Goal: Task Accomplishment & Management: Complete application form

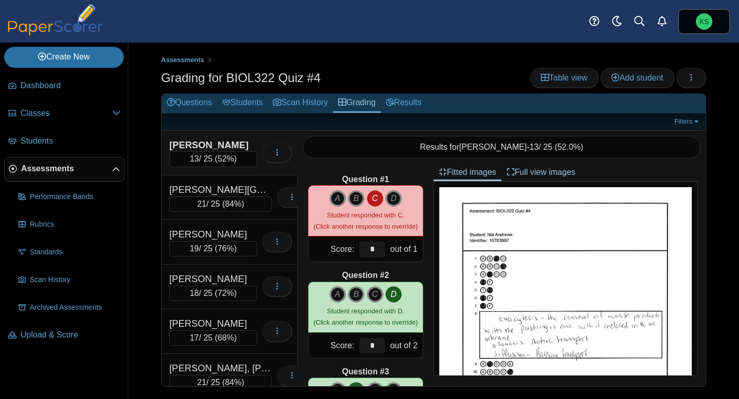
scroll to position [459, 0]
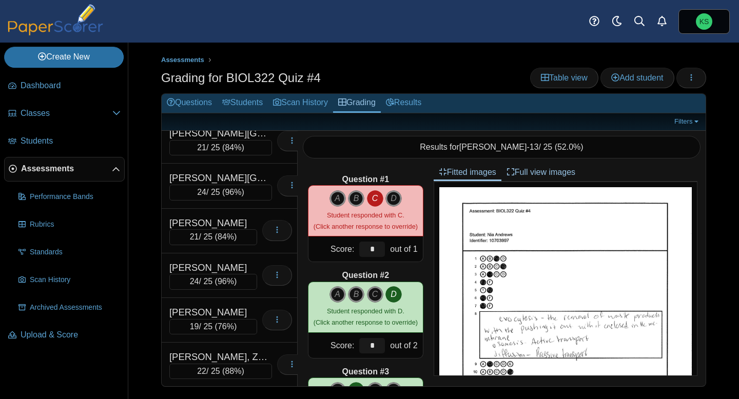
click at [67, 170] on span "Assessments" at bounding box center [66, 168] width 91 height 11
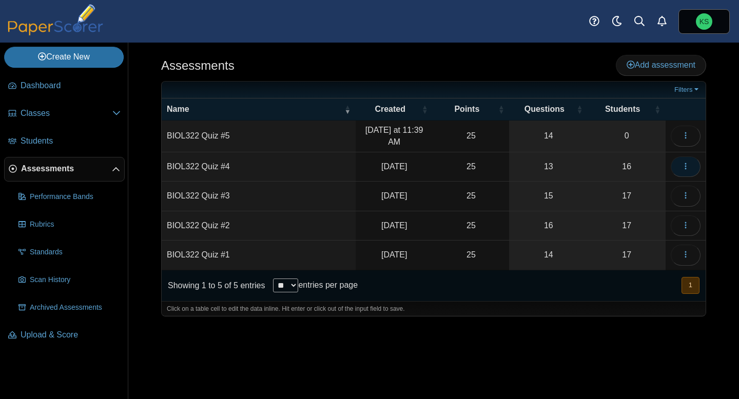
click at [685, 172] on button "button" at bounding box center [686, 167] width 30 height 21
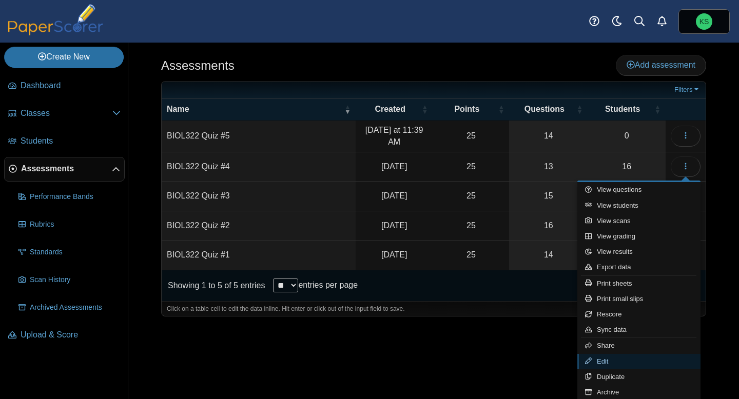
click at [610, 360] on link "Edit" at bounding box center [638, 361] width 123 height 15
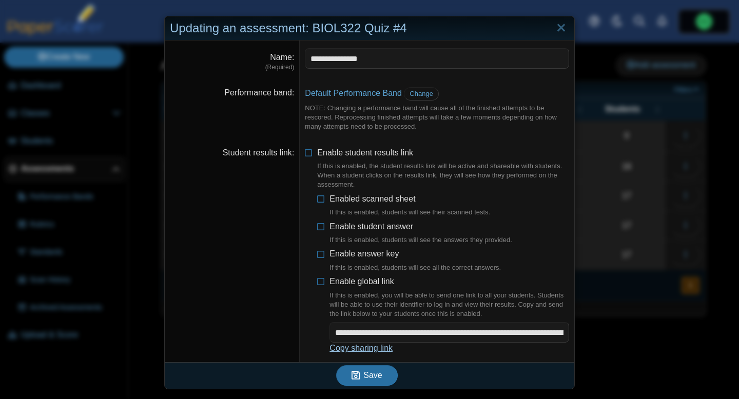
click at [363, 351] on link "Copy sharing link" at bounding box center [360, 348] width 63 height 9
type textarea "**********"
click at [558, 30] on link "Close" at bounding box center [561, 27] width 16 height 17
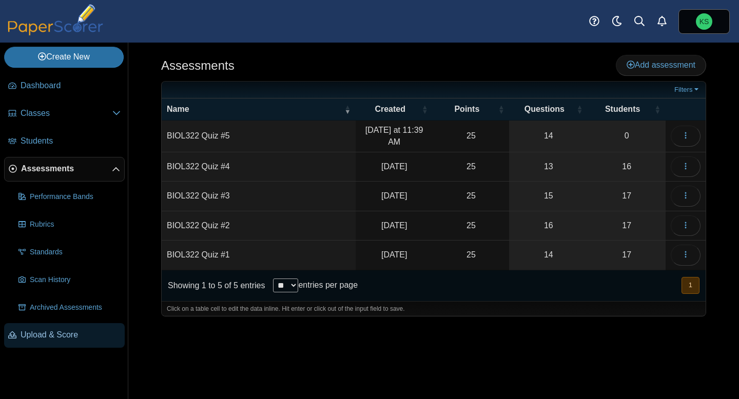
click at [49, 333] on span "Upload & Score" at bounding box center [71, 334] width 100 height 11
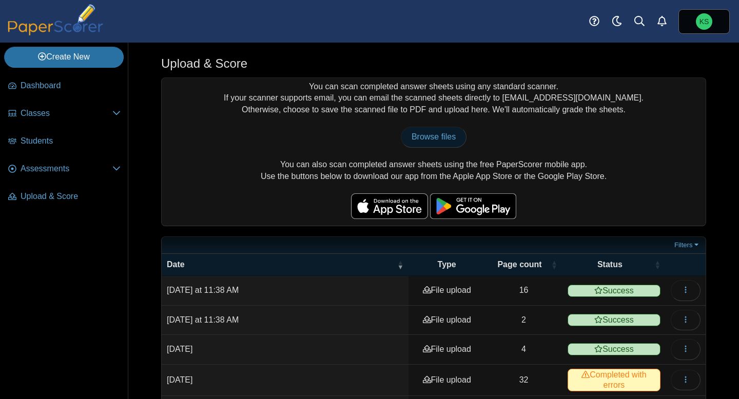
click at [422, 134] on span "Browse files" at bounding box center [434, 136] width 44 height 9
type input "**********"
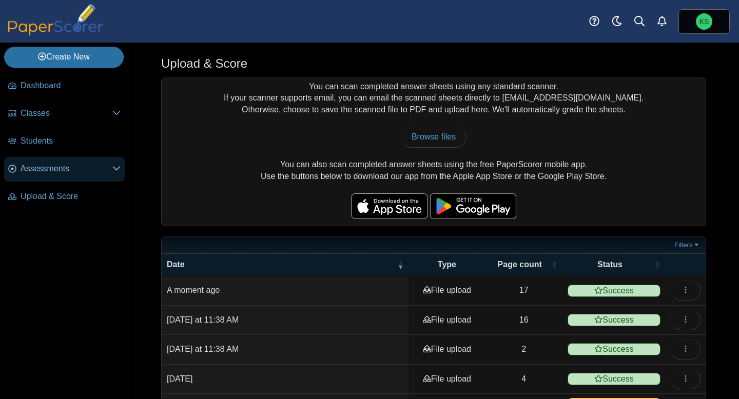
click at [62, 165] on span "Assessments" at bounding box center [67, 168] width 92 height 11
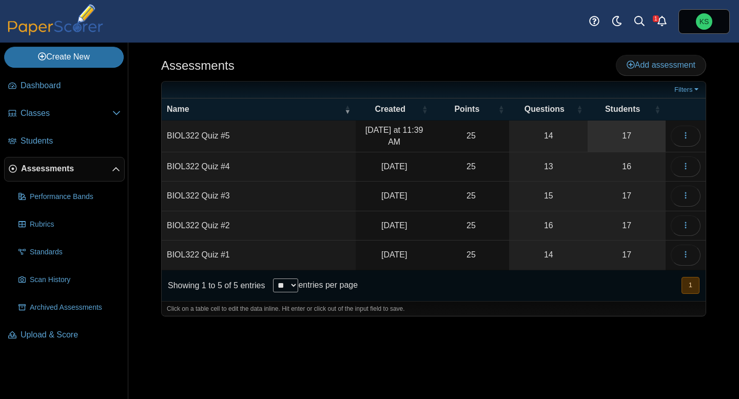
click at [608, 130] on link "17" at bounding box center [627, 136] width 78 height 31
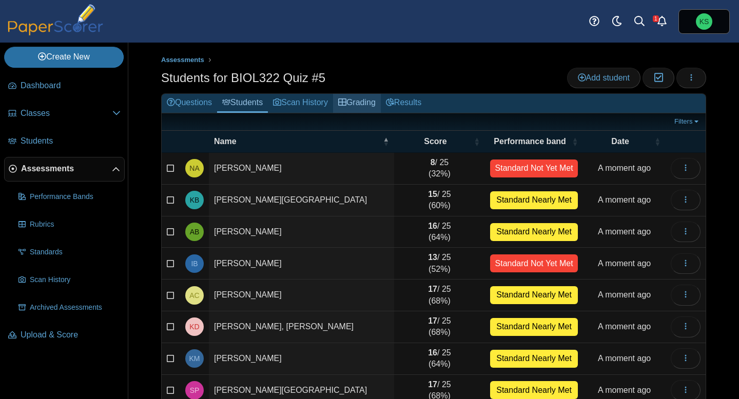
click at [376, 105] on link "Grading" at bounding box center [357, 103] width 48 height 19
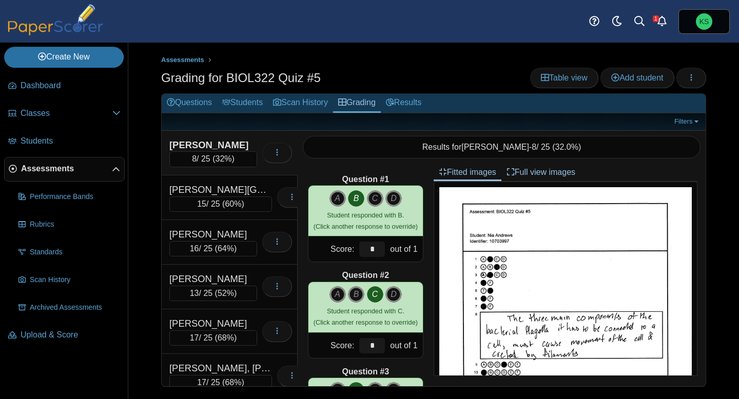
click at [244, 142] on div "[PERSON_NAME]" at bounding box center [213, 145] width 88 height 13
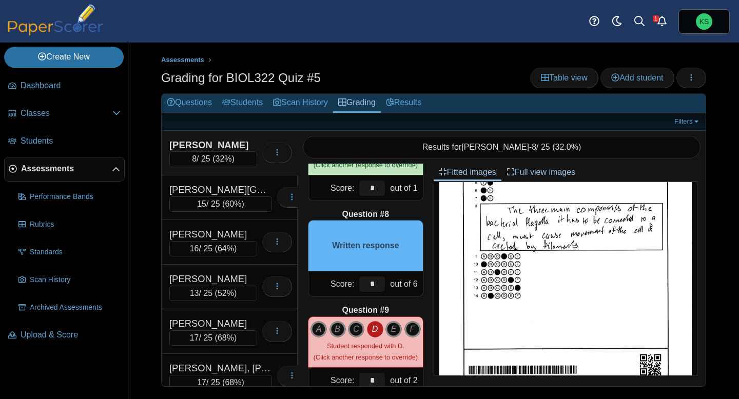
scroll to position [97, 0]
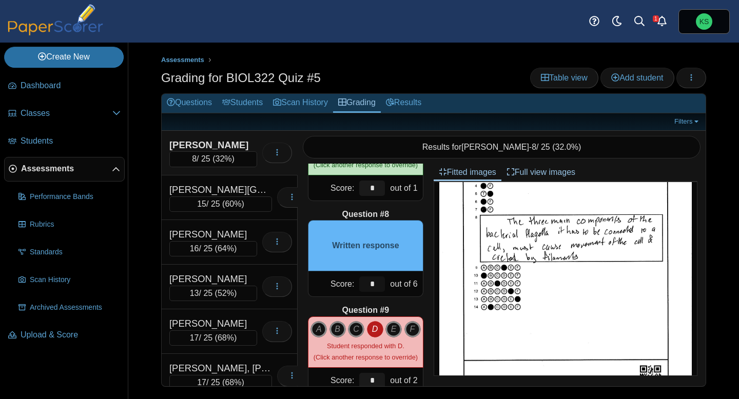
click at [382, 281] on input "*" at bounding box center [372, 284] width 26 height 15
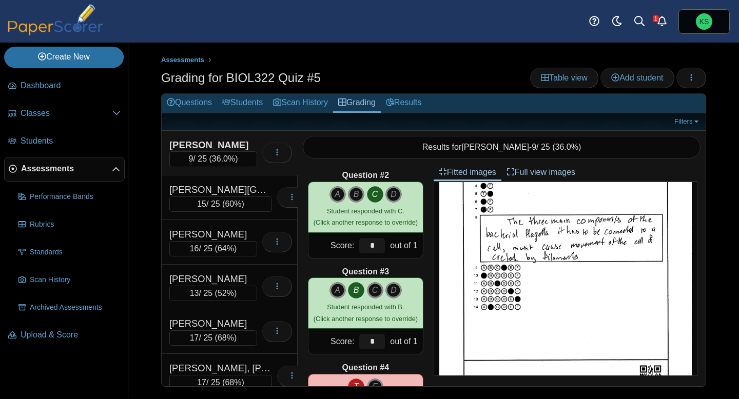
scroll to position [0, 0]
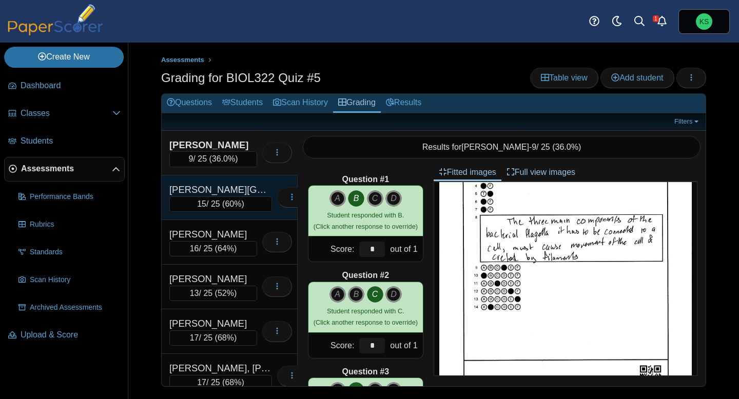
type input "*"
click at [251, 188] on div "[PERSON_NAME][GEOGRAPHIC_DATA]" at bounding box center [220, 189] width 103 height 13
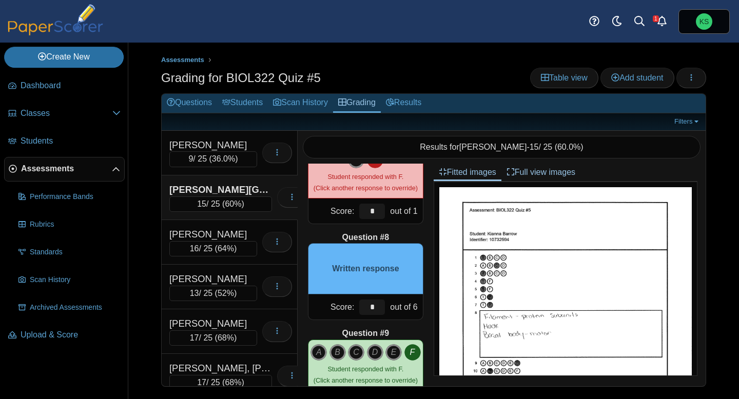
scroll to position [619, 0]
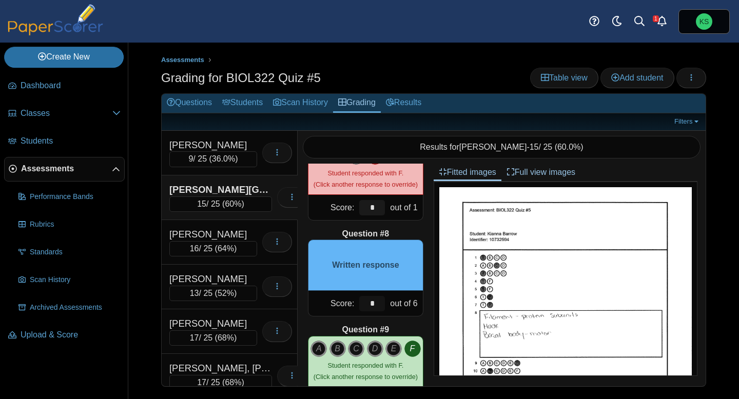
click at [378, 302] on input "*" at bounding box center [372, 303] width 26 height 15
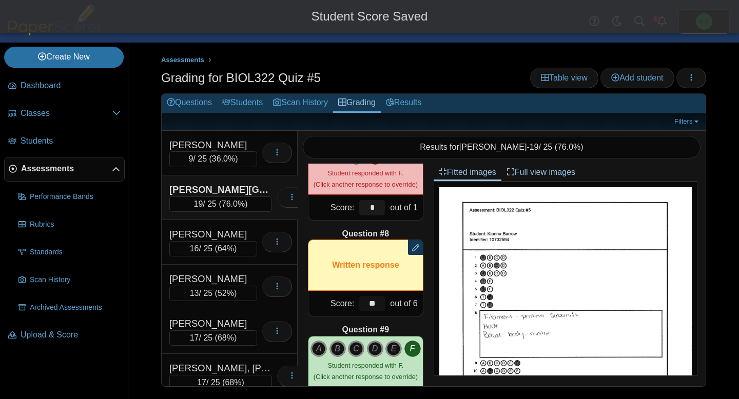
type input "*"
click at [426, 315] on div "Question #1 A B C D Score: *" at bounding box center [366, 275] width 136 height 223
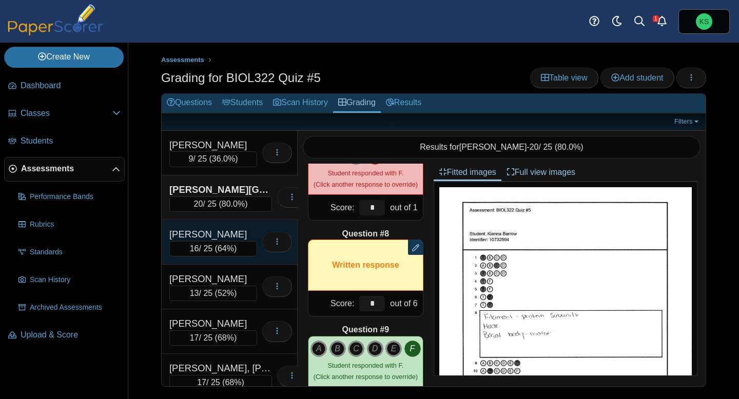
click at [247, 230] on div "Broach, Ariel" at bounding box center [213, 234] width 88 height 13
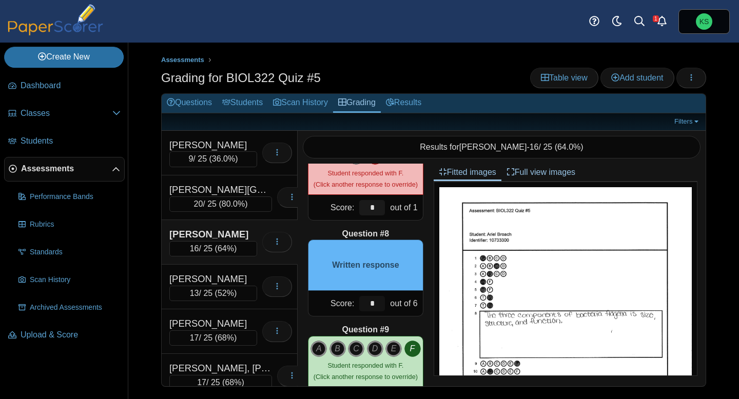
click at [382, 303] on input "*" at bounding box center [372, 303] width 26 height 15
type input "*"
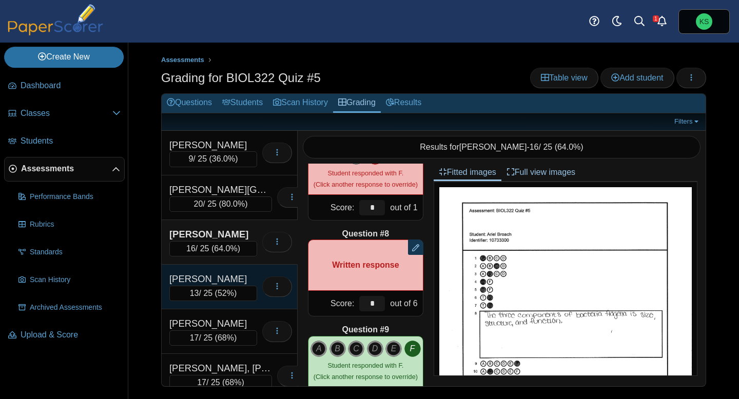
click at [239, 268] on div "Brooks, Isaiah 13 / 25 ( 52% ) Loading…" at bounding box center [230, 287] width 136 height 45
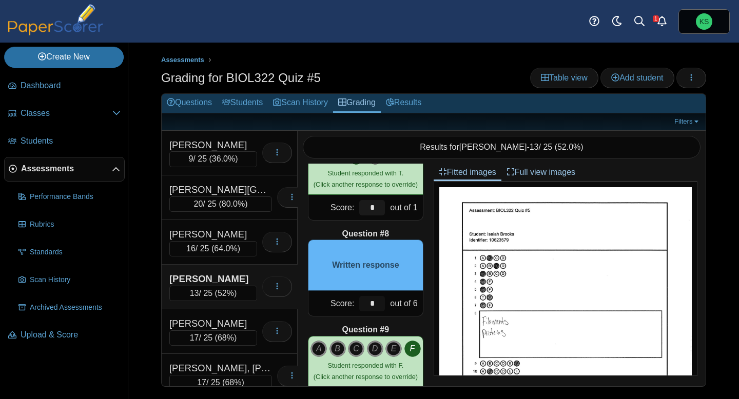
click at [380, 299] on input "*" at bounding box center [372, 303] width 26 height 15
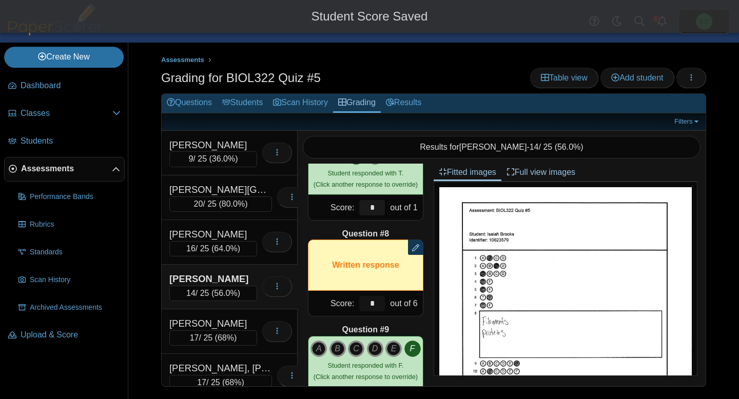
type input "*"
click at [428, 308] on div "Question #1 A B C D Score: *" at bounding box center [366, 275] width 136 height 223
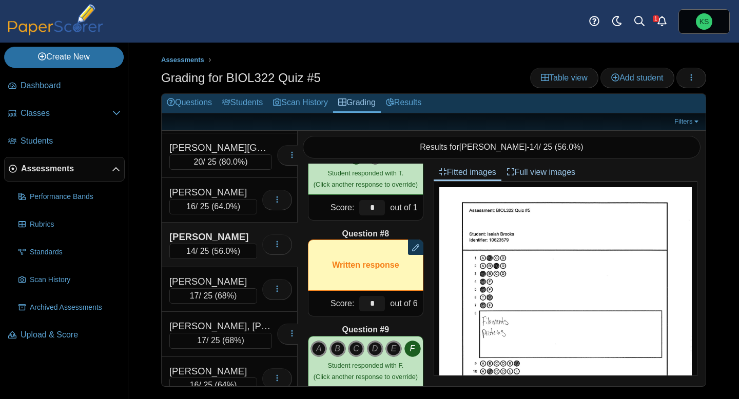
scroll to position [48, 0]
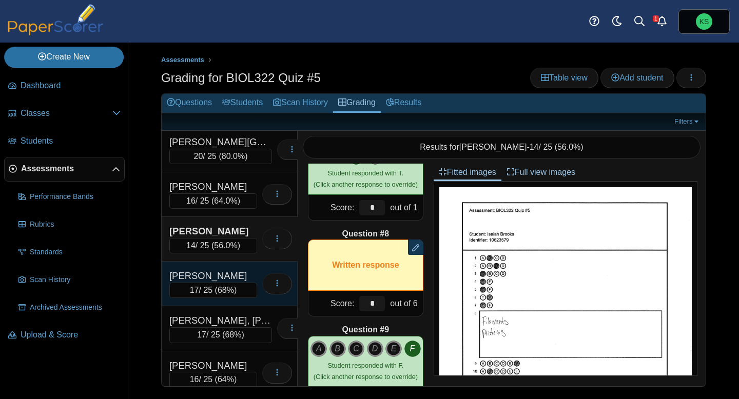
click at [227, 275] on div "Carter, Amya" at bounding box center [213, 275] width 88 height 13
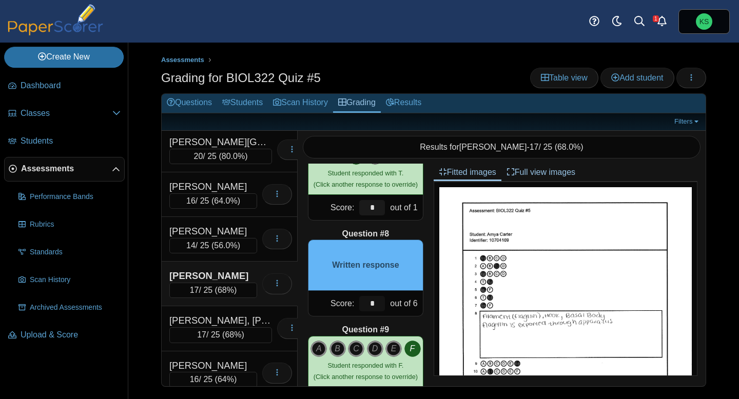
click at [379, 306] on input "*" at bounding box center [372, 303] width 26 height 15
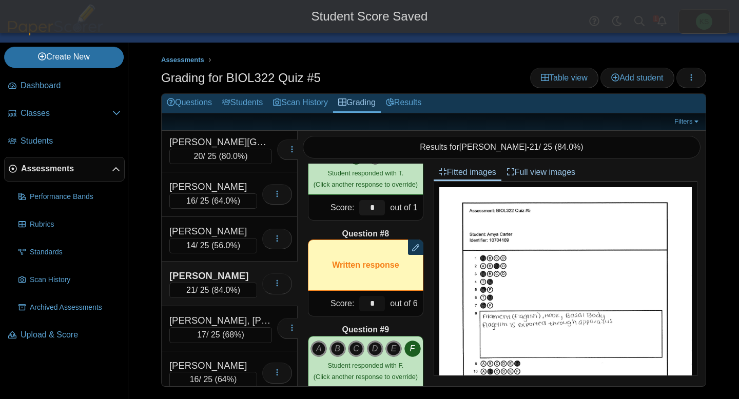
type input "*"
click at [420, 319] on div "Question #1 A B C D Score: *" at bounding box center [366, 275] width 136 height 223
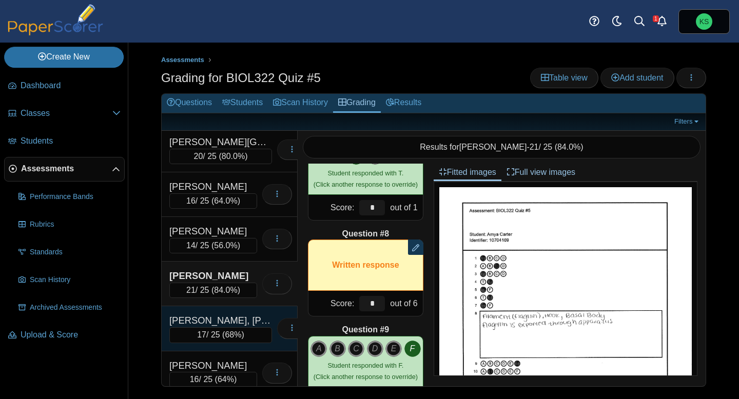
click at [232, 316] on div "Dease, Kennedy" at bounding box center [220, 320] width 103 height 13
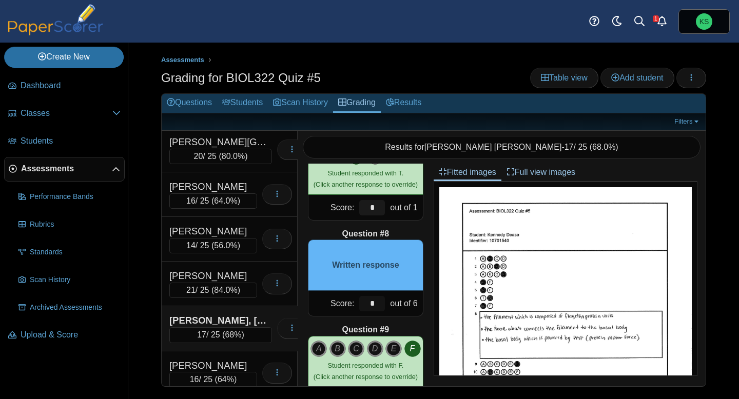
click at [374, 304] on input "*" at bounding box center [372, 303] width 26 height 15
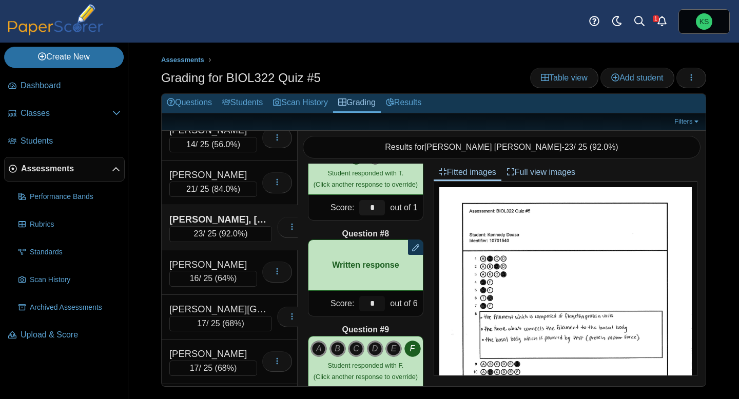
scroll to position [152, 0]
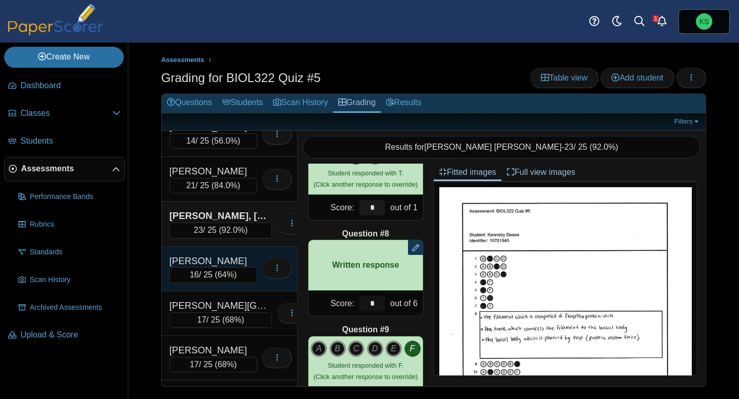
type input "*"
click at [232, 260] on div "Morgan, Kayla" at bounding box center [213, 261] width 88 height 13
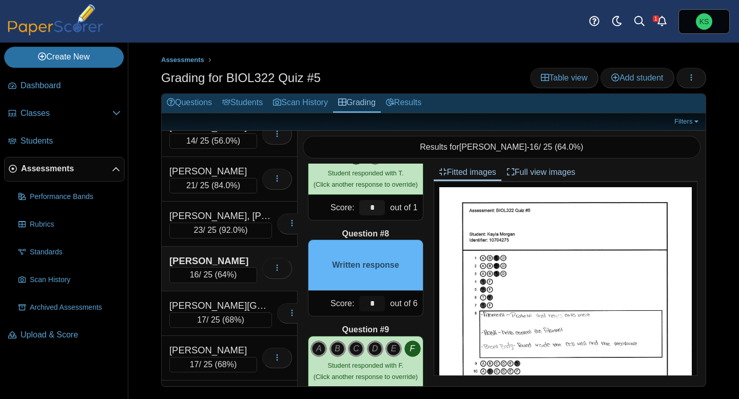
click at [377, 303] on input "*" at bounding box center [372, 303] width 26 height 15
type input "*"
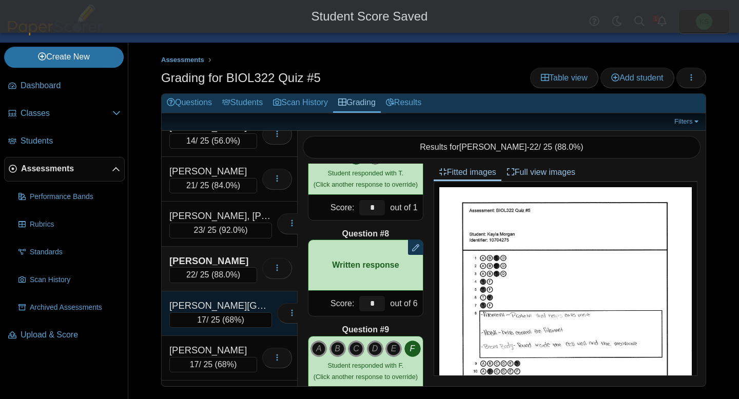
click at [231, 304] on div "Pitts, Suhaylah" at bounding box center [220, 305] width 103 height 13
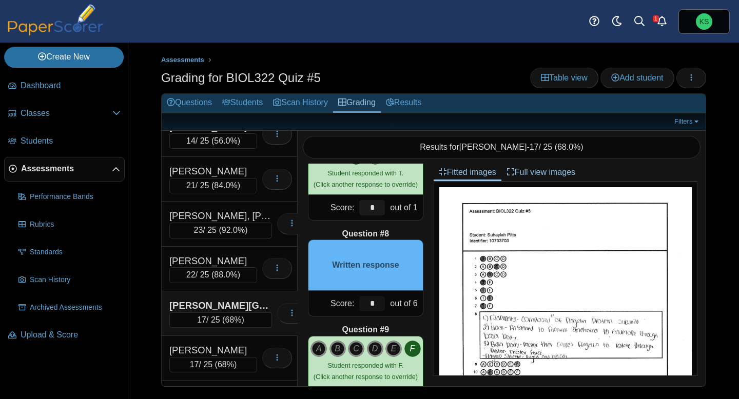
click at [375, 303] on input "*" at bounding box center [372, 303] width 26 height 15
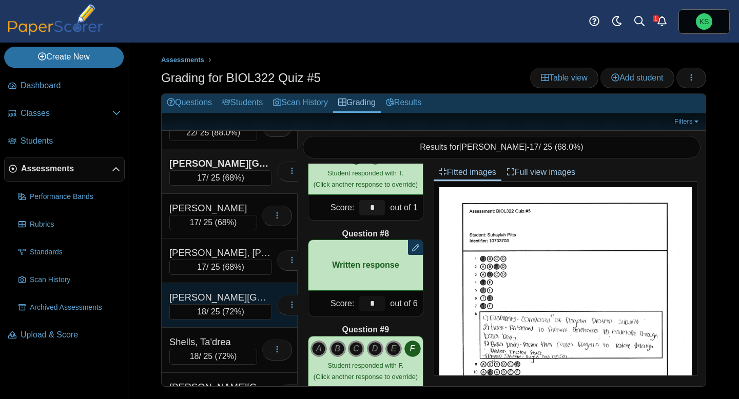
scroll to position [289, 0]
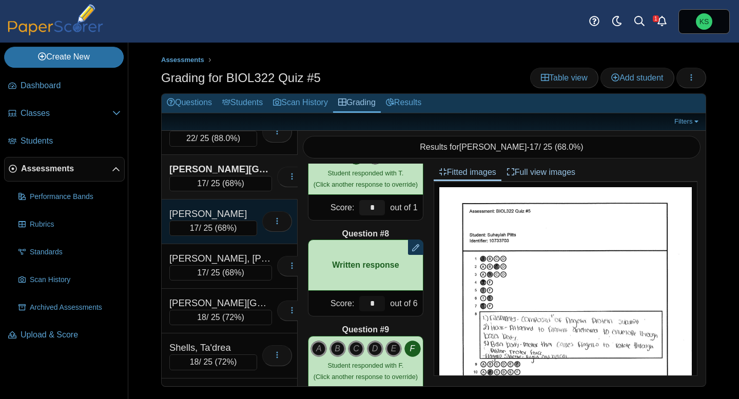
type input "*"
click at [236, 208] on div "Powell, Leah" at bounding box center [213, 213] width 88 height 13
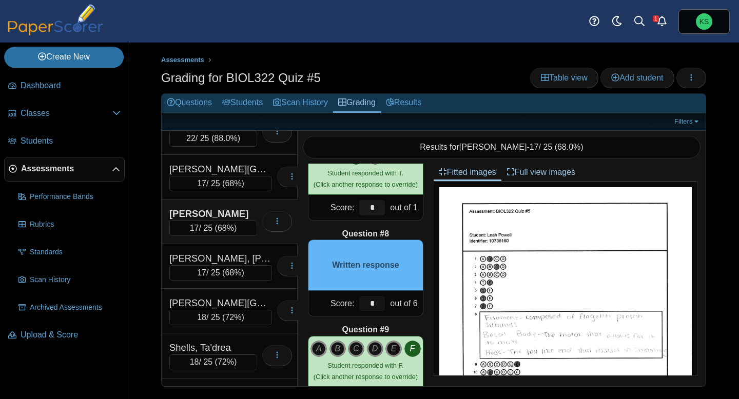
click at [377, 308] on input "*" at bounding box center [372, 303] width 26 height 15
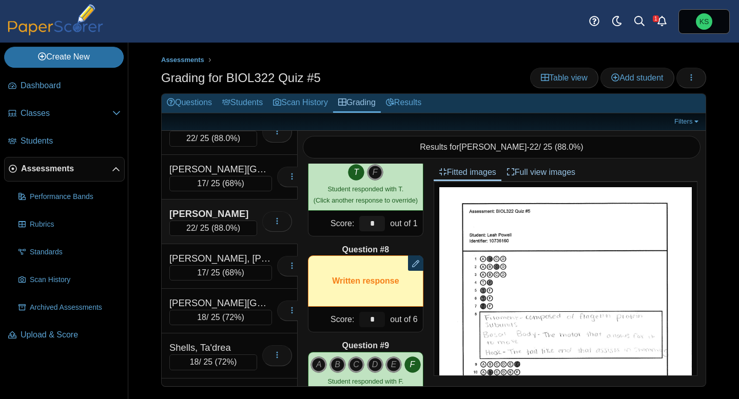
scroll to position [604, 0]
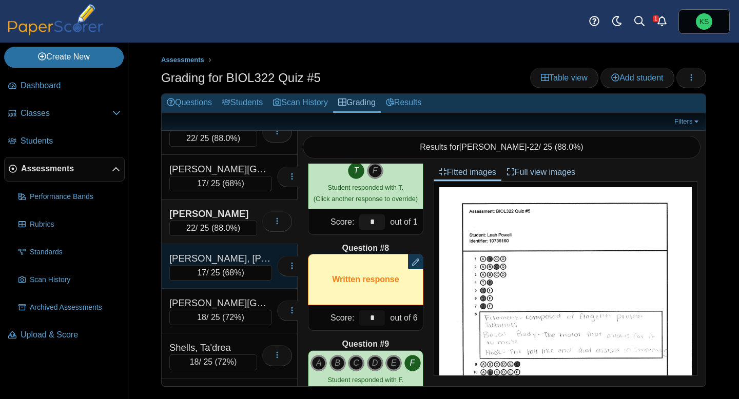
type input "*"
click at [242, 251] on div "Ray-Stokes, Madasyn 17 / 25 ( 68% ) Loading…" at bounding box center [230, 266] width 136 height 45
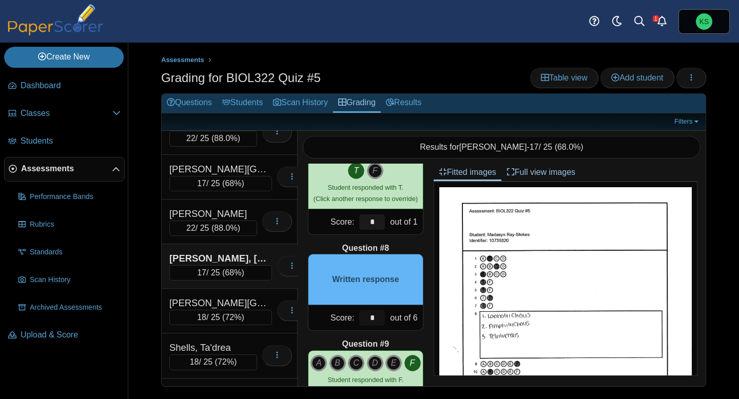
click at [377, 313] on input "*" at bounding box center [372, 317] width 26 height 15
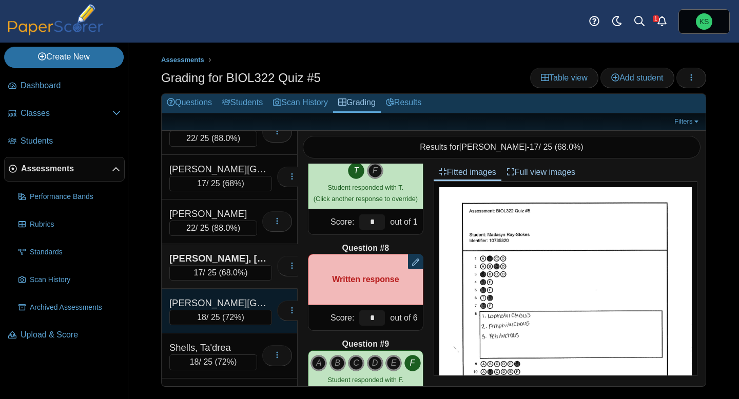
click at [253, 292] on div "Rutherford, Micaiah 18 / 25 ( 72% ) Loading…" at bounding box center [230, 311] width 136 height 45
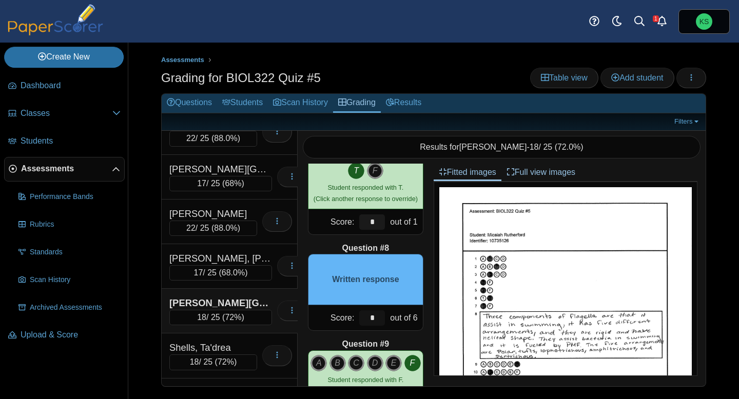
click at [379, 320] on input "*" at bounding box center [372, 317] width 26 height 15
type input "*"
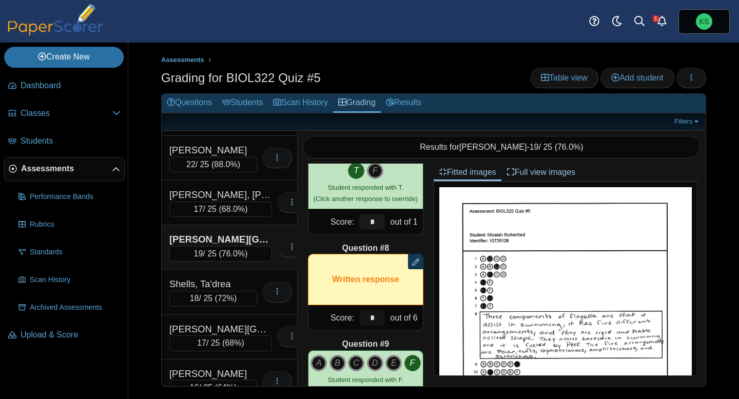
scroll to position [405, 0]
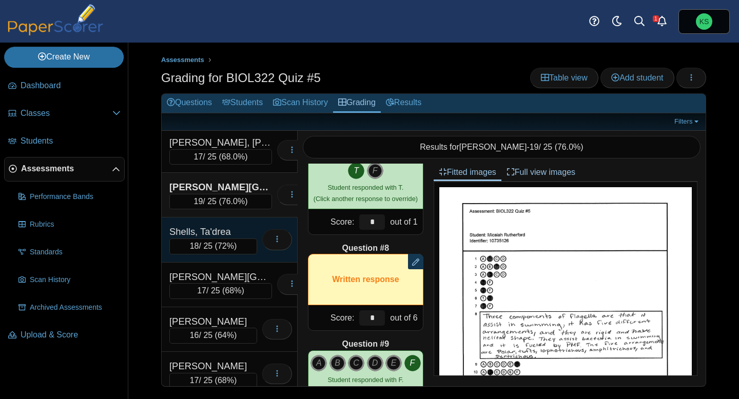
click at [228, 232] on div "Shells, Ta'drea" at bounding box center [213, 231] width 88 height 13
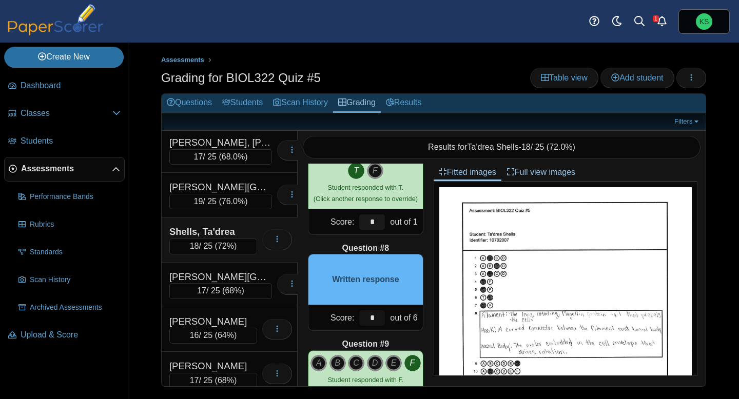
click at [374, 321] on input "*" at bounding box center [372, 317] width 26 height 15
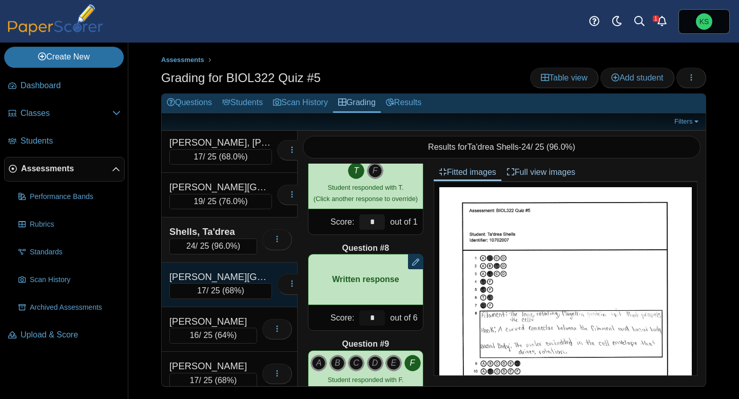
type input "*"
click at [240, 277] on div "Thomas, Kasani" at bounding box center [220, 276] width 103 height 13
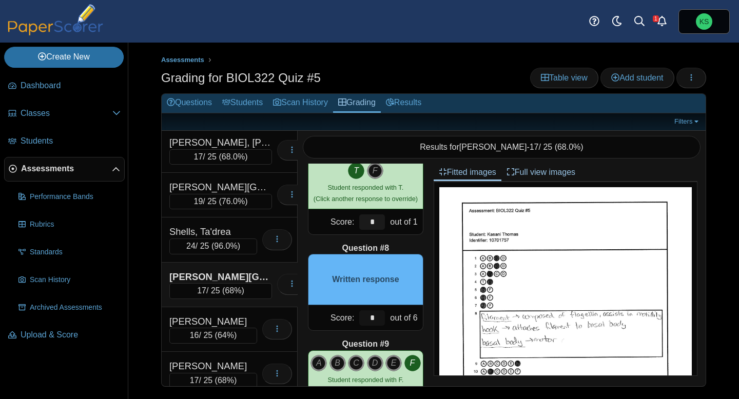
click at [379, 310] on input "*" at bounding box center [372, 317] width 26 height 15
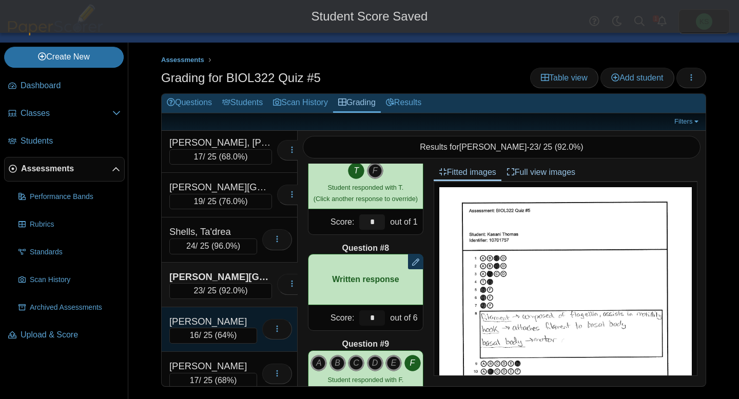
type input "*"
click at [240, 317] on div "Twumasi, Naana" at bounding box center [213, 321] width 88 height 13
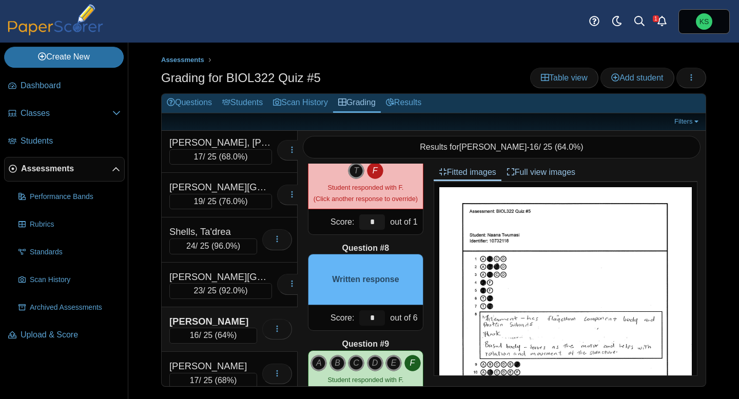
click at [373, 316] on input "*" at bounding box center [372, 317] width 26 height 15
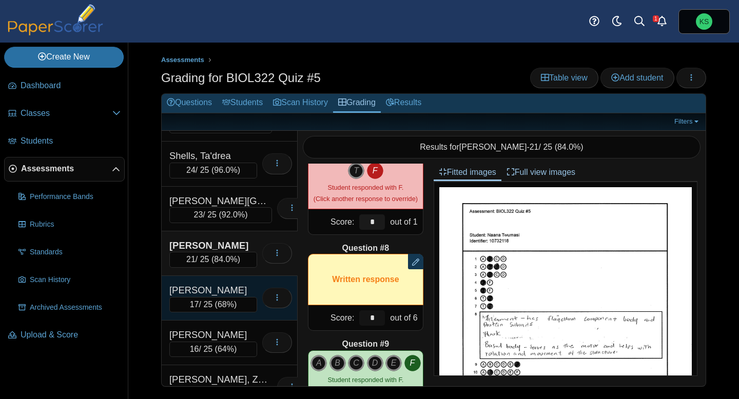
scroll to position [485, 0]
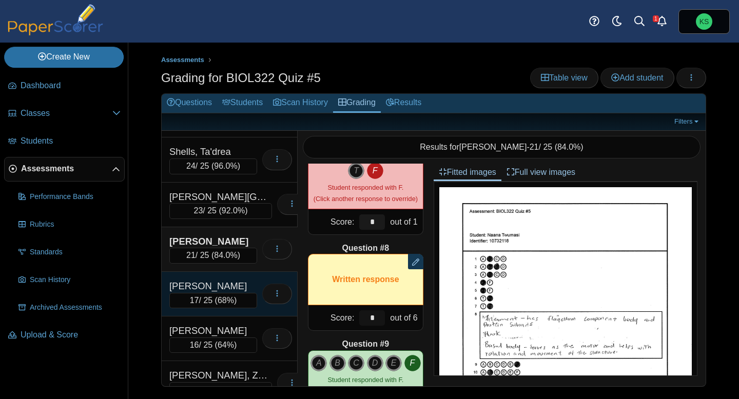
type input "*"
click at [217, 284] on div "Verrier, Maria" at bounding box center [213, 286] width 88 height 13
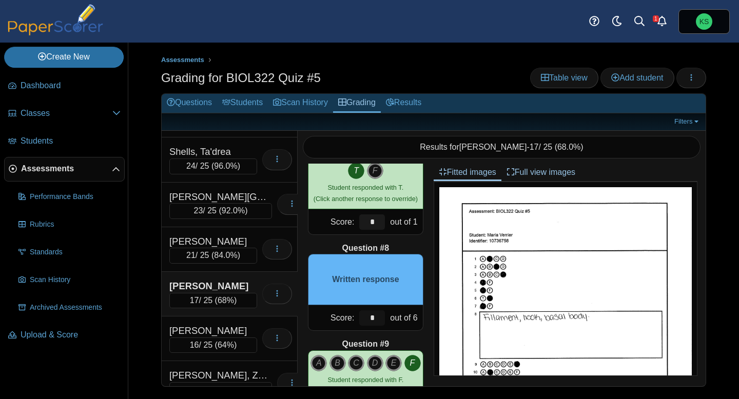
click at [372, 322] on input "*" at bounding box center [372, 317] width 26 height 15
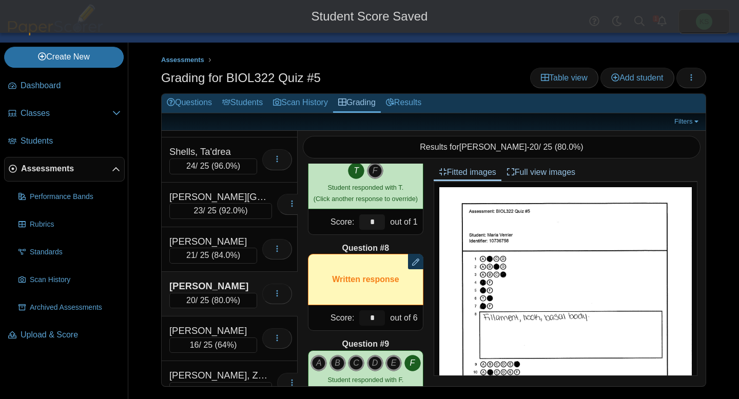
scroll to position [503, 0]
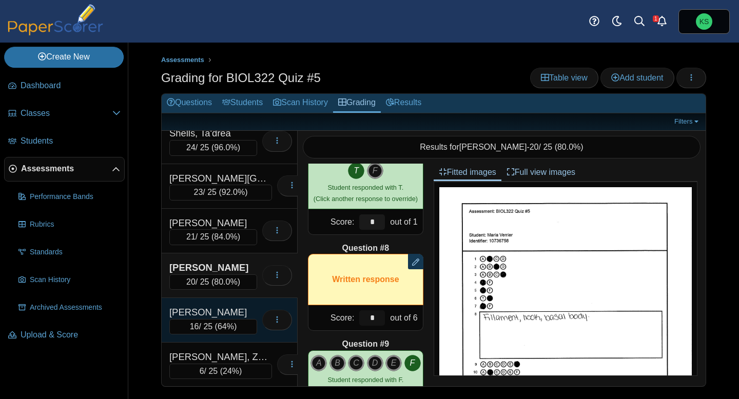
type input "*"
click at [243, 310] on div "Weeks, Olivia" at bounding box center [213, 312] width 88 height 13
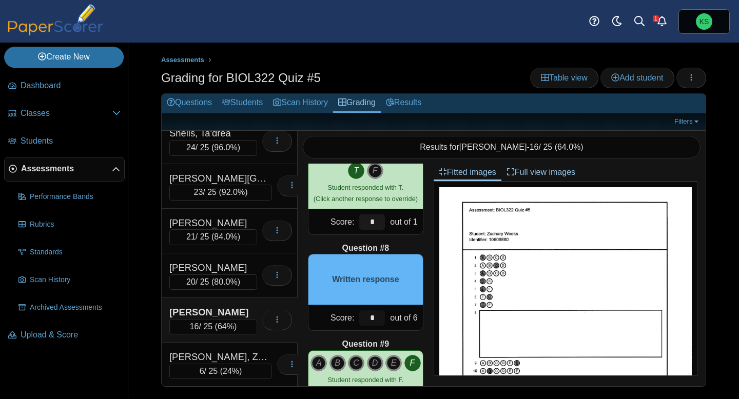
click at [374, 314] on input "*" at bounding box center [372, 317] width 26 height 15
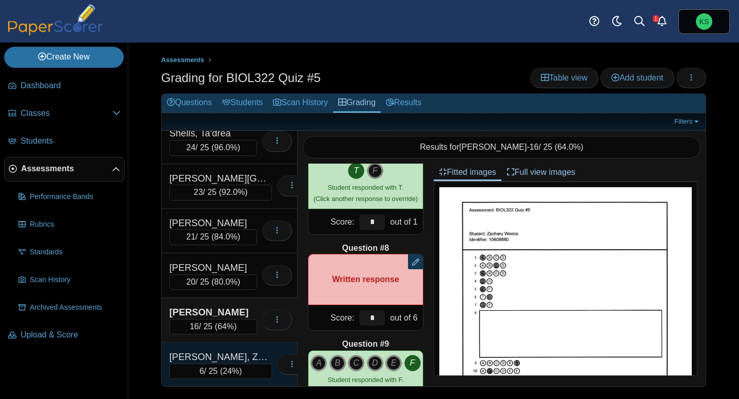
click at [230, 350] on div "Zaza, Zaeleya" at bounding box center [220, 356] width 103 height 13
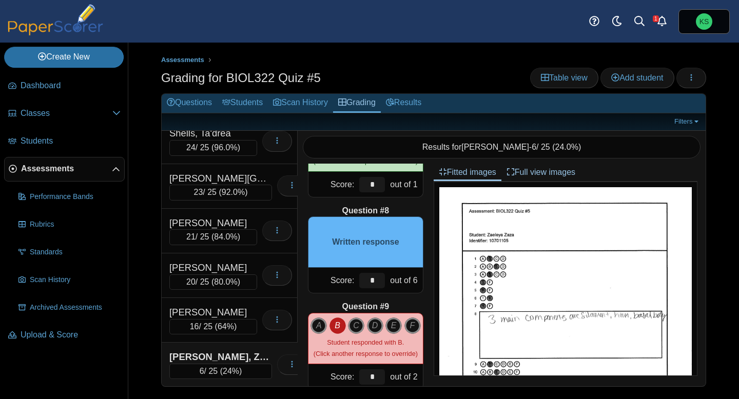
scroll to position [646, 0]
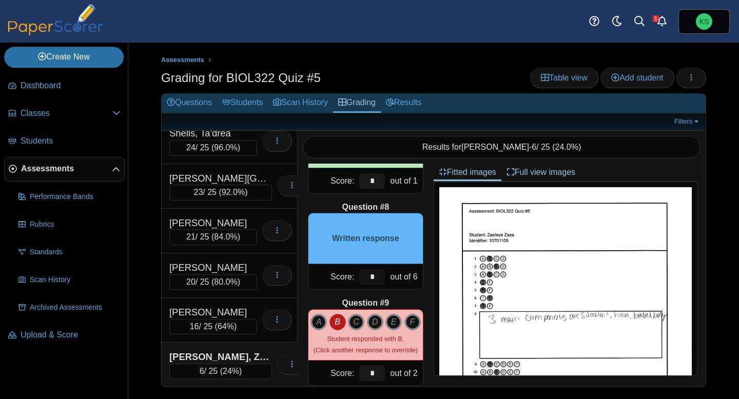
click at [376, 275] on input "*" at bounding box center [372, 276] width 26 height 15
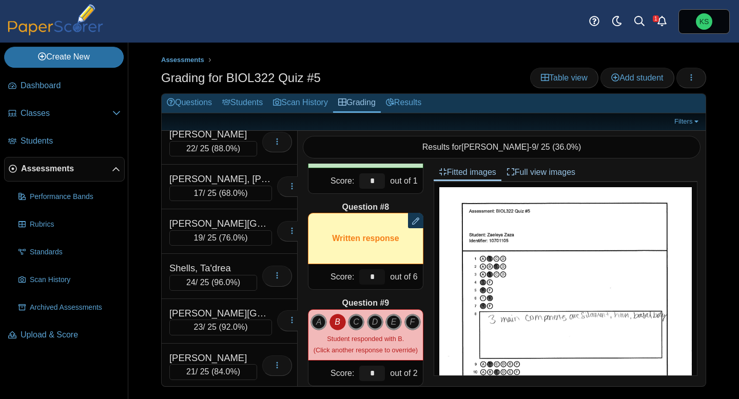
scroll to position [503, 0]
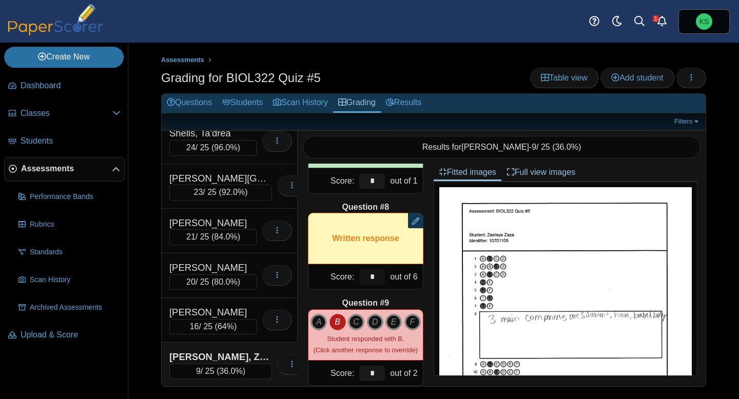
type input "*"
click at [220, 360] on div "Zaza, Zaeleya" at bounding box center [220, 356] width 103 height 13
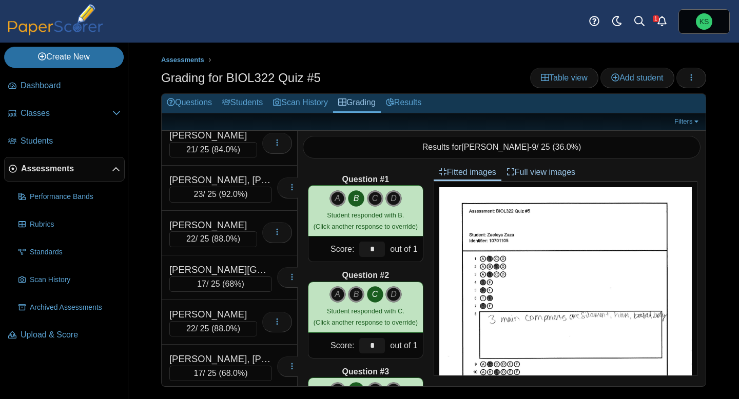
scroll to position [0, 0]
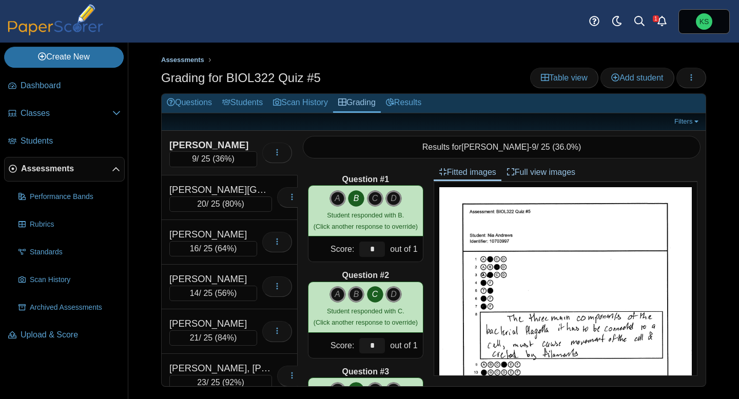
click at [197, 61] on span "Assessments" at bounding box center [182, 60] width 43 height 8
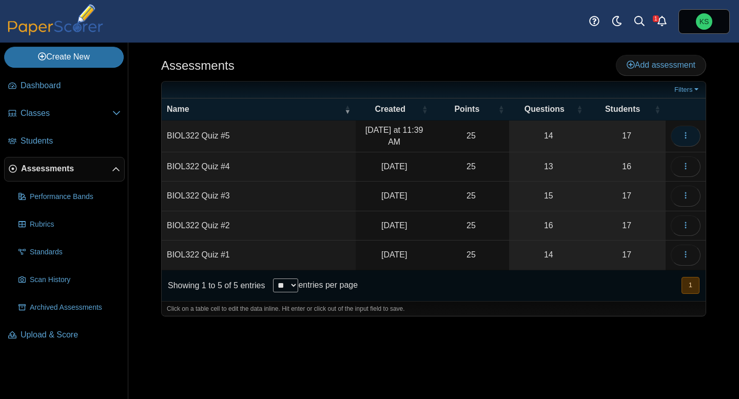
click at [686, 136] on icon "button" at bounding box center [685, 135] width 8 height 8
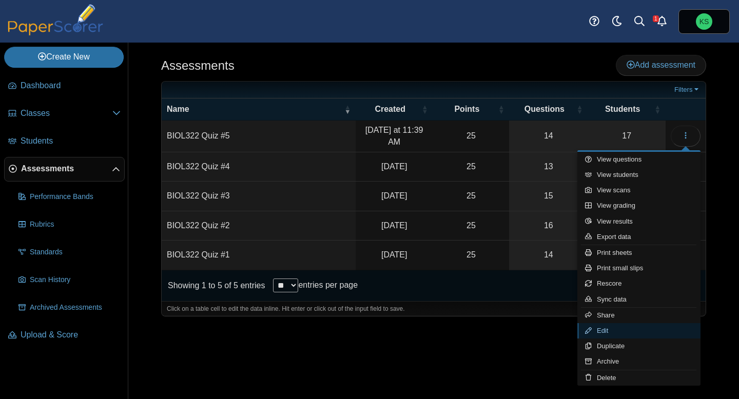
click at [607, 333] on link "Edit" at bounding box center [638, 330] width 123 height 15
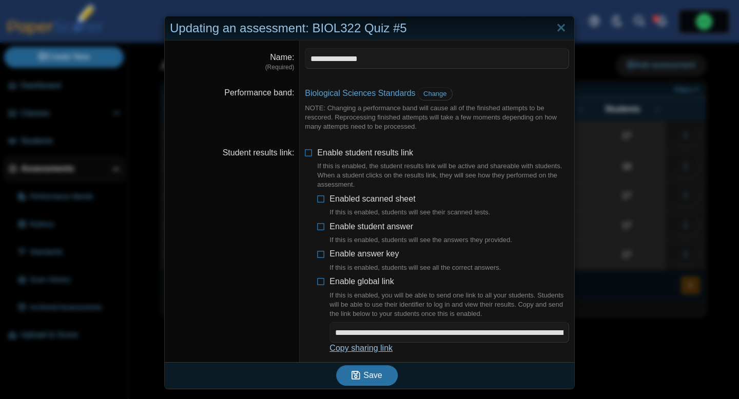
click at [361, 351] on link "Copy sharing link" at bounding box center [360, 348] width 63 height 9
type textarea "**********"
click at [558, 23] on link "Close" at bounding box center [561, 27] width 16 height 17
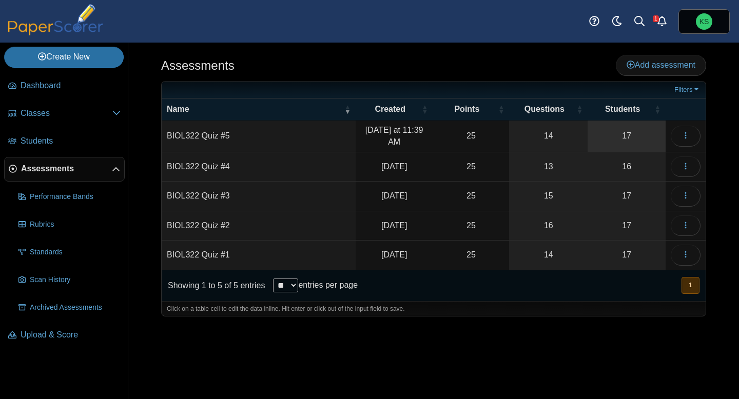
click at [615, 130] on link "17" at bounding box center [627, 136] width 78 height 31
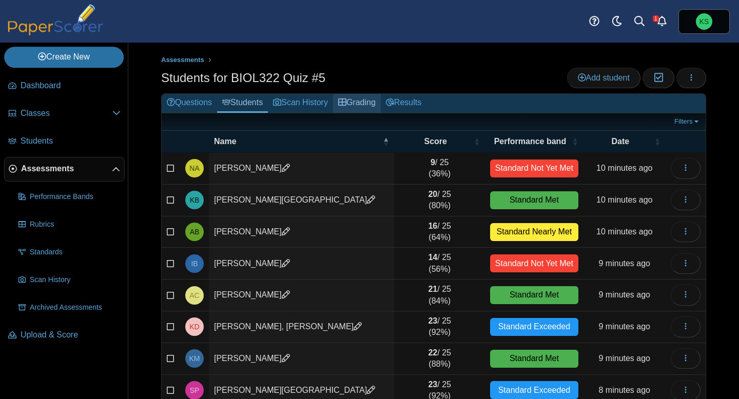
click at [368, 102] on link "Grading" at bounding box center [357, 103] width 48 height 19
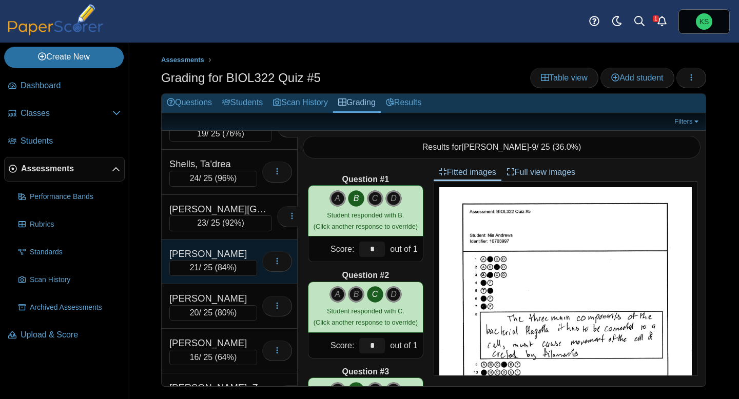
scroll to position [503, 0]
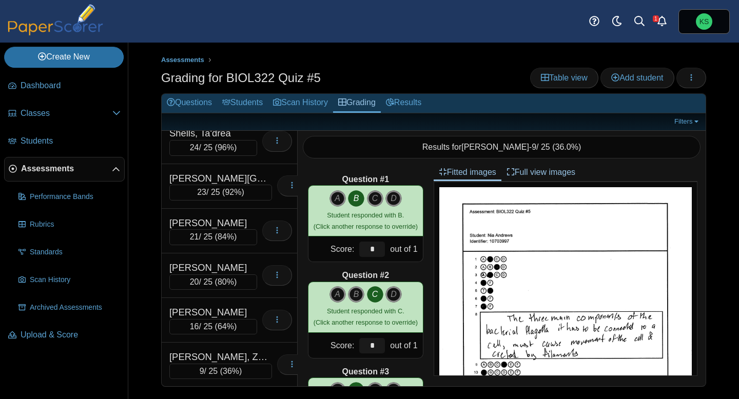
click at [49, 166] on span "Assessments" at bounding box center [66, 168] width 91 height 11
